Goal: Navigation & Orientation: Go to known website

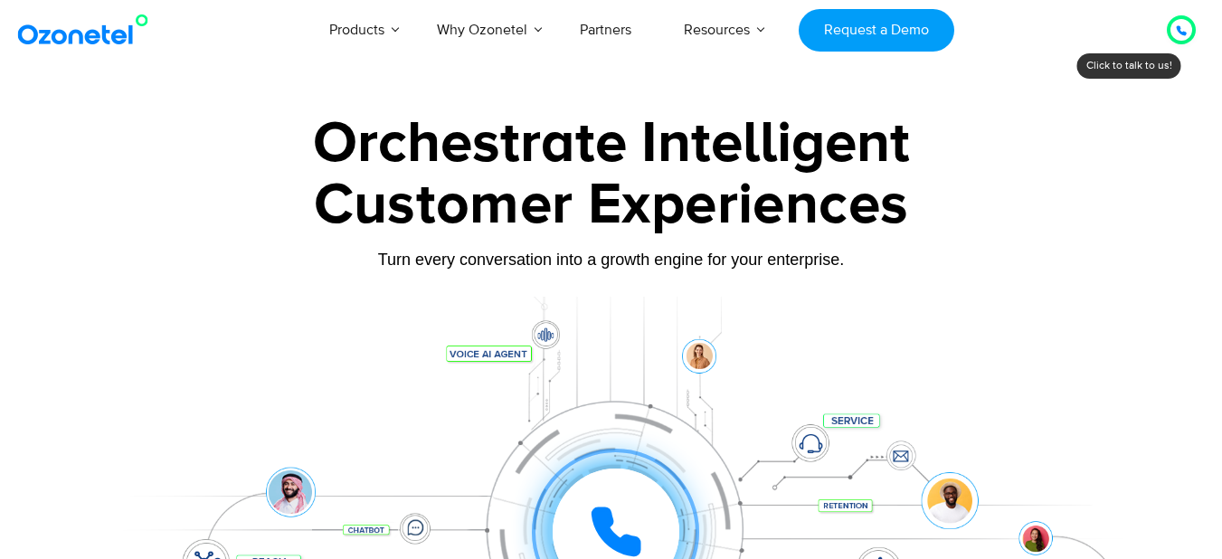
click at [63, 42] on img at bounding box center [87, 30] width 147 height 33
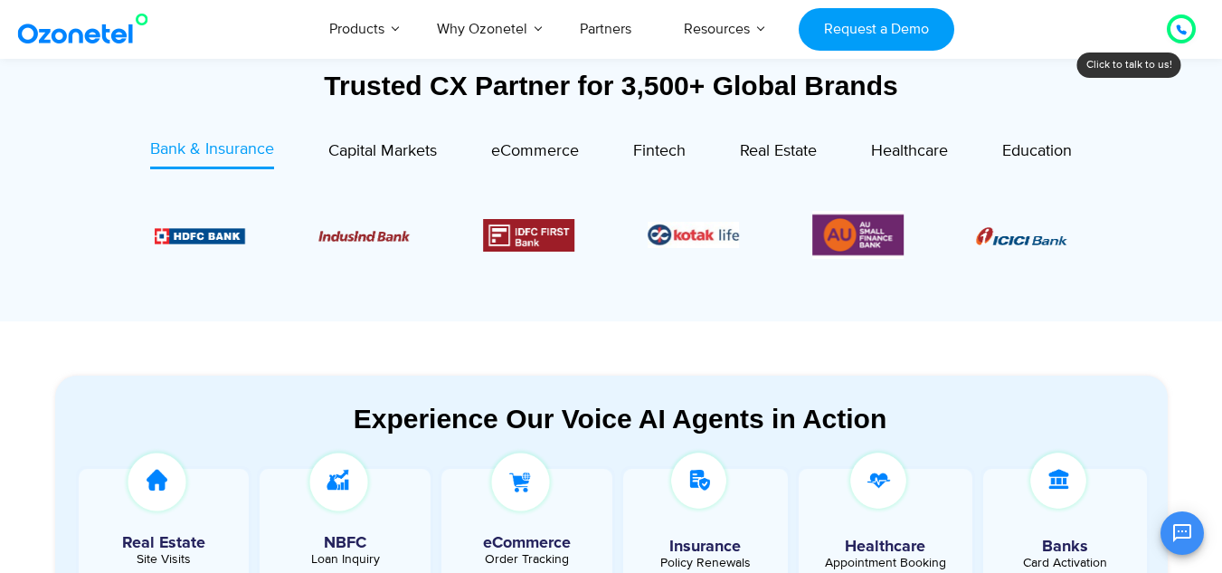
scroll to position [701, 0]
